Goal: Information Seeking & Learning: Learn about a topic

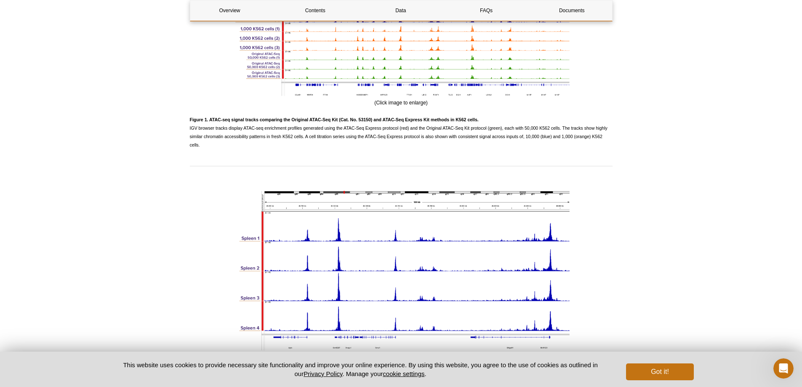
scroll to position [1095, 0]
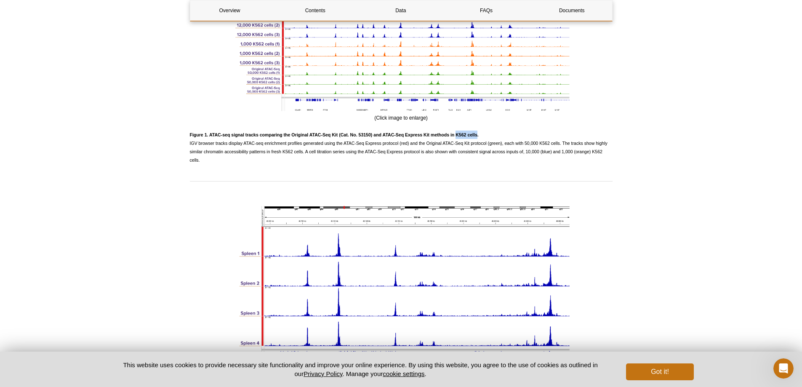
drag, startPoint x: 456, startPoint y: 134, endPoint x: 478, endPoint y: 134, distance: 21.9
click at [478, 134] on strong "Figure 1. ATAC-seq signal tracks comparing the Original ATAC-Seq Kit (Cat. No. …" at bounding box center [334, 134] width 289 height 5
copy strong "K562 cells"
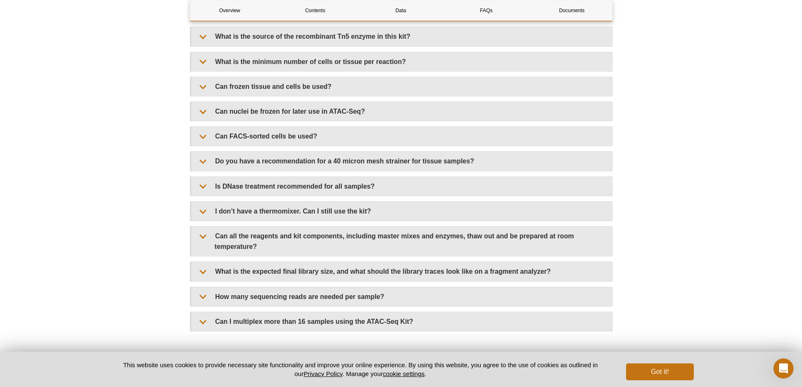
scroll to position [1811, 0]
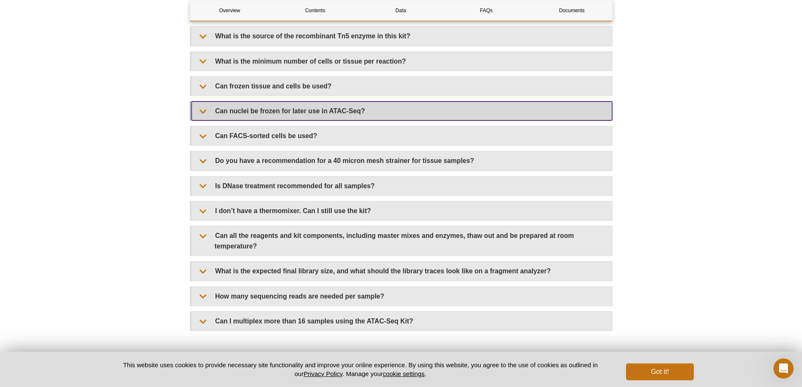
click at [372, 110] on summary "Can nuclei be frozen for later use in ATAC-Seq?" at bounding box center [402, 111] width 421 height 19
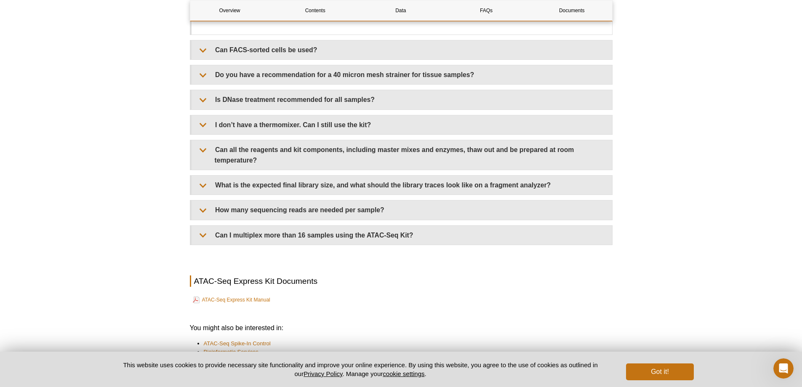
scroll to position [1937, 0]
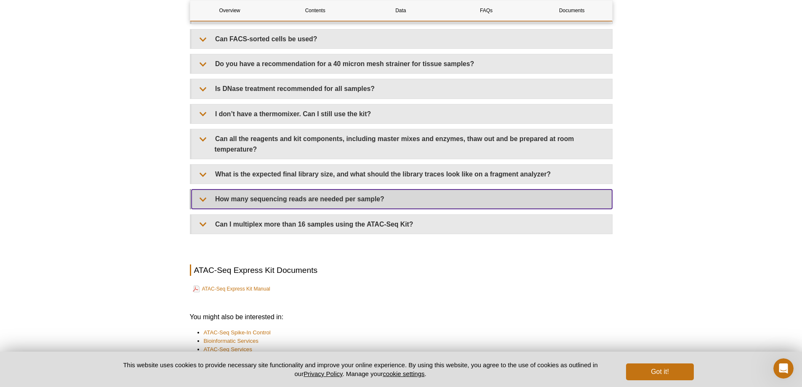
click at [373, 201] on summary "How many sequencing reads are needed per sample?" at bounding box center [402, 199] width 421 height 19
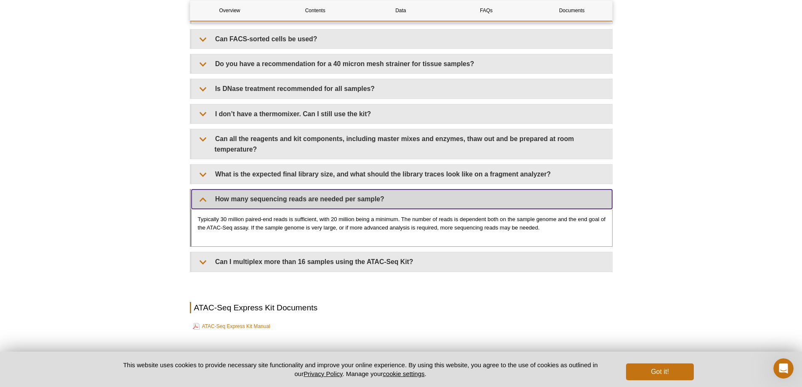
click at [379, 192] on summary "How many sequencing reads are needed per sample?" at bounding box center [402, 199] width 421 height 19
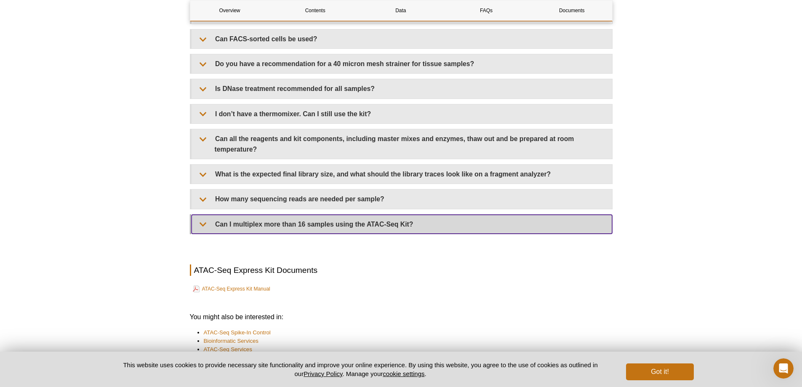
click at [363, 224] on summary "Can I multiplex more than 16 samples using the ATAC-Seq Kit?" at bounding box center [402, 224] width 421 height 19
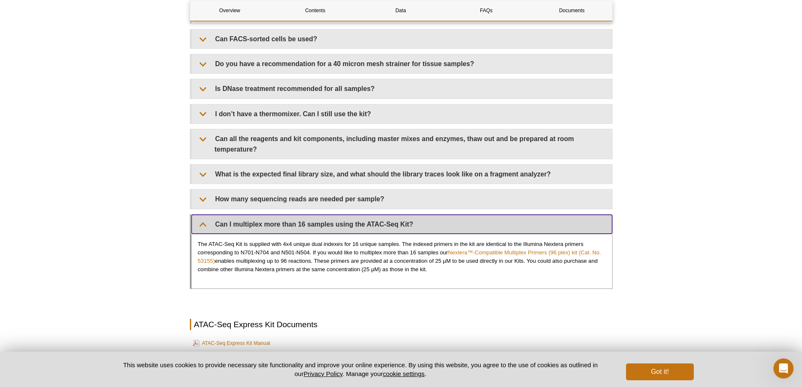
click at [363, 219] on summary "Can I multiplex more than 16 samples using the ATAC-Seq Kit?" at bounding box center [402, 224] width 421 height 19
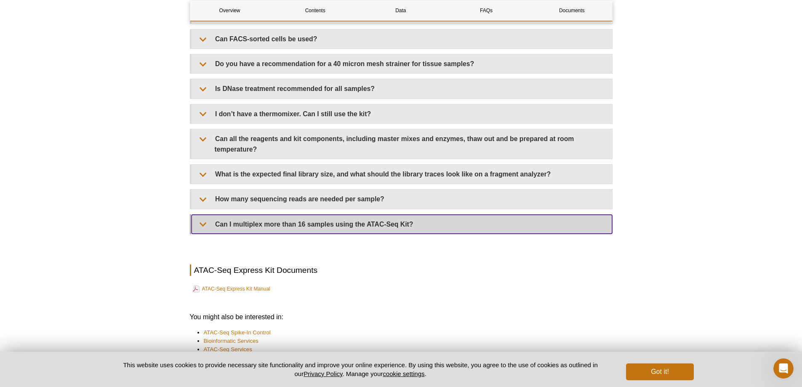
click at [364, 219] on summary "Can I multiplex more than 16 samples using the ATAC-Seq Kit?" at bounding box center [402, 224] width 421 height 19
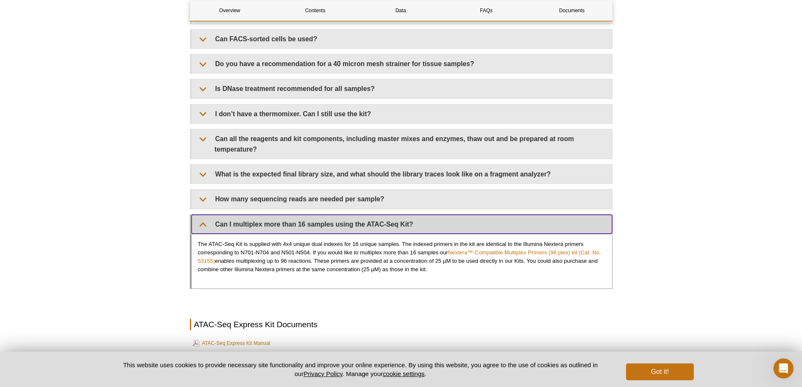
click at [364, 219] on summary "Can I multiplex more than 16 samples using the ATAC-Seq Kit?" at bounding box center [402, 224] width 421 height 19
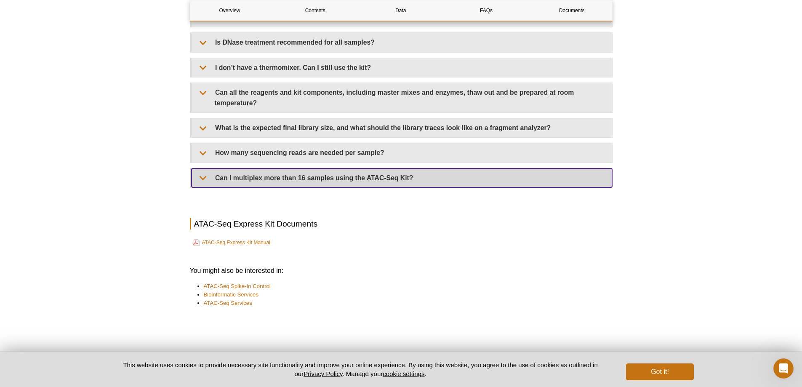
scroll to position [2021, 0]
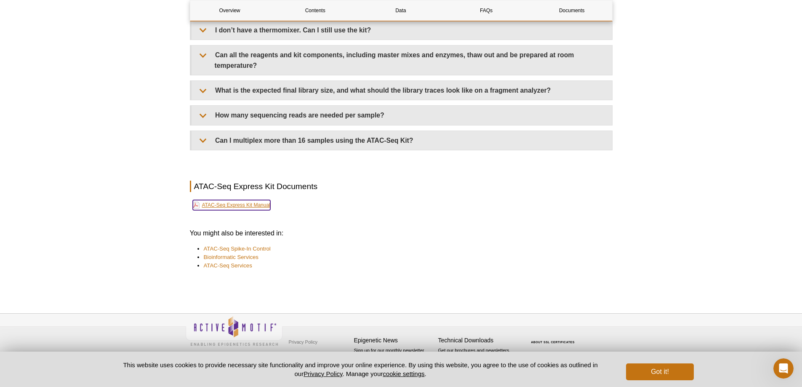
click at [259, 208] on link "ATAC-Seq Express Kit Manual" at bounding box center [231, 205] width 77 height 10
